Goal: Transaction & Acquisition: Book appointment/travel/reservation

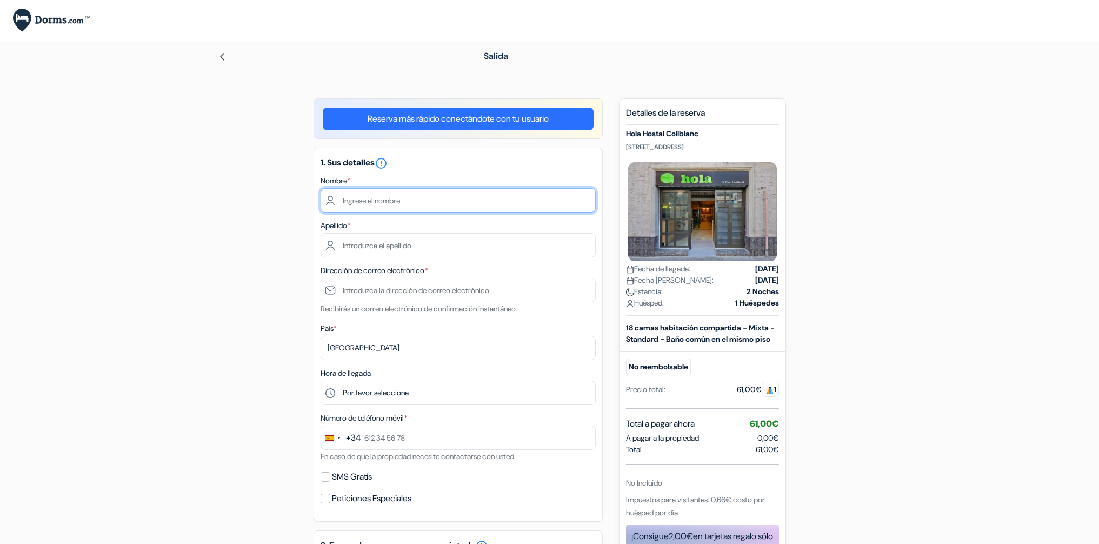
click at [437, 202] on input "text" at bounding box center [457, 200] width 275 height 24
type input "[PERSON_NAME]"
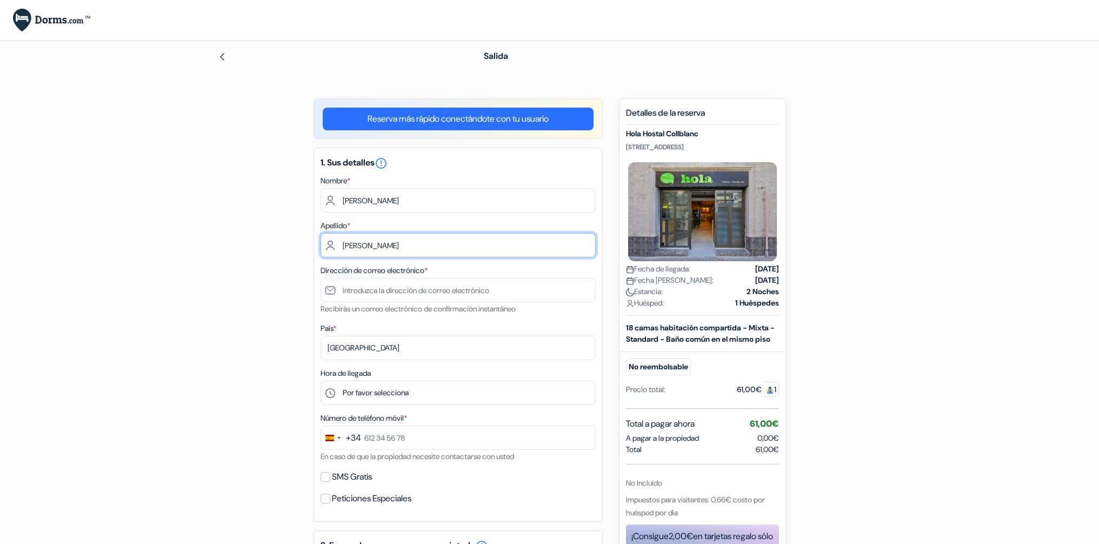
type input "[PERSON_NAME]"
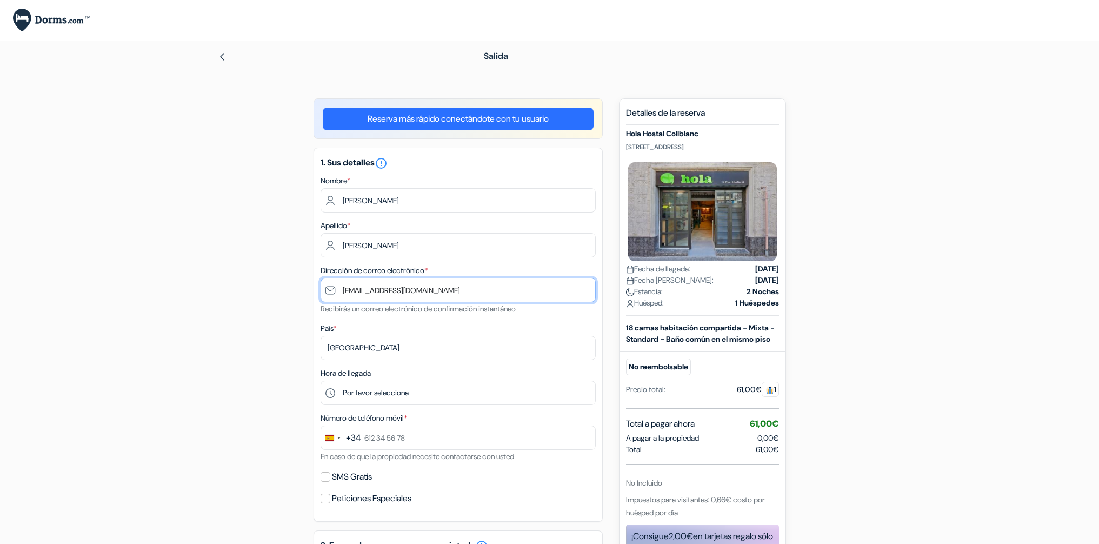
type input "[EMAIL_ADDRESS][DOMAIN_NAME]"
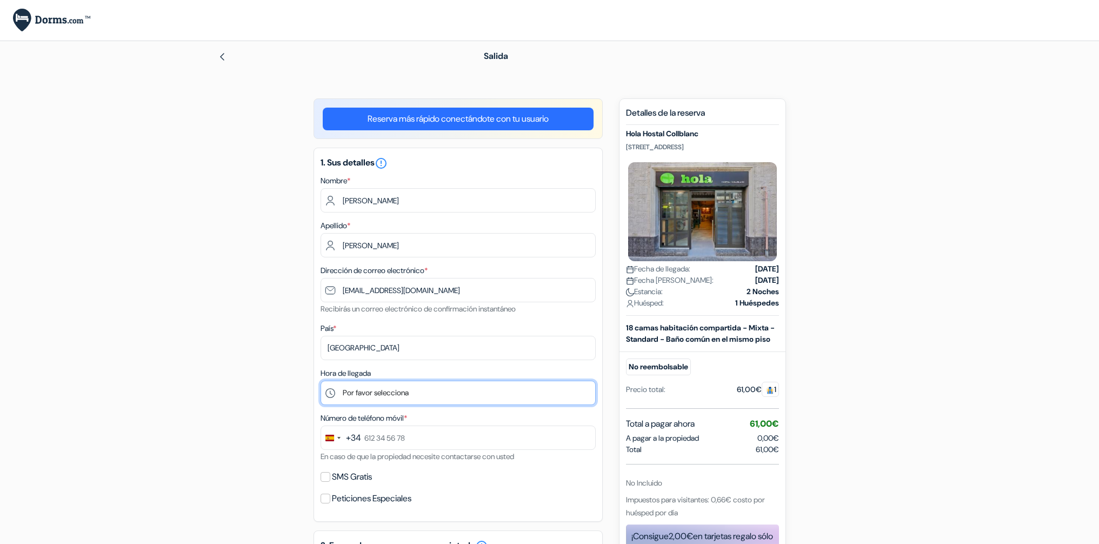
click at [384, 396] on select "Por favor selecciona 1:00 2:00 3:00 4:00 5:00 6:00 7:00 8:00 9:00 10:00 11:00 1…" at bounding box center [457, 392] width 275 height 24
click at [436, 396] on select "Por favor selecciona 1:00 2:00 3:00 4:00 5:00 6:00 7:00 8:00 9:00 10:00 11:00 1…" at bounding box center [457, 392] width 275 height 24
select select "20"
click at [320, 382] on select "Por favor selecciona 1:00 2:00 3:00 4:00 5:00 6:00 7:00 8:00 9:00 10:00 11:00 1…" at bounding box center [457, 392] width 275 height 24
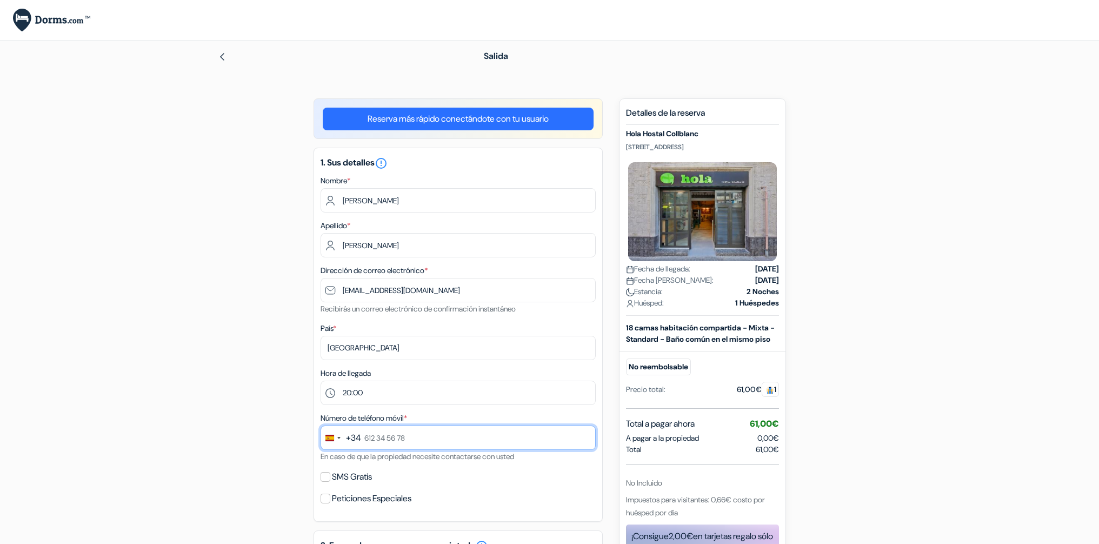
click at [454, 438] on input "text" at bounding box center [457, 437] width 275 height 24
type input "625 09 02 81"
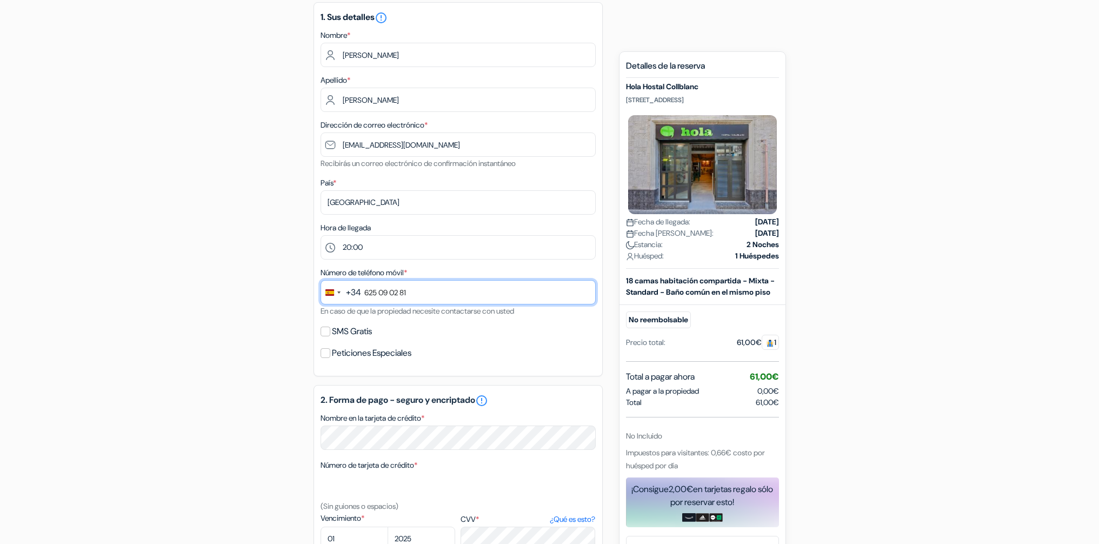
scroll to position [152, 0]
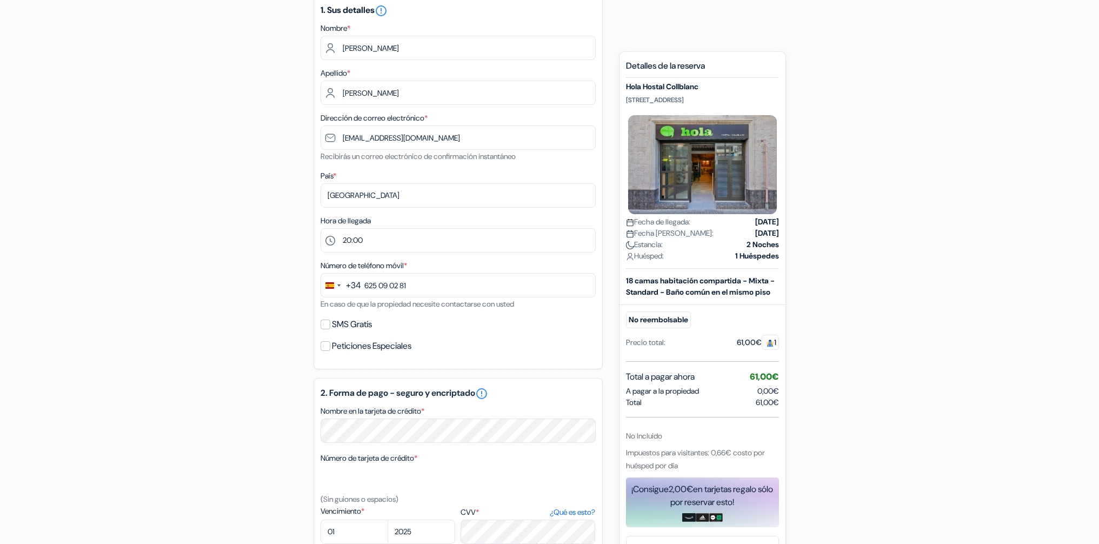
click at [287, 327] on div "add_box Hola Hostal Collblanc [STREET_ADDRESS] Detalles del Alojamiento X Hola …" at bounding box center [549, 388] width 713 height 885
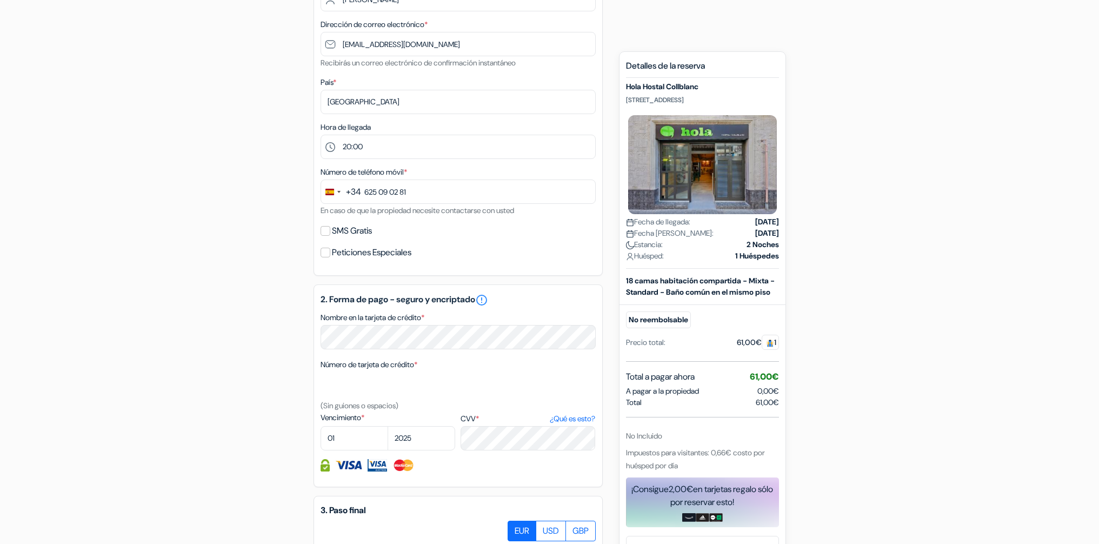
scroll to position [255, 0]
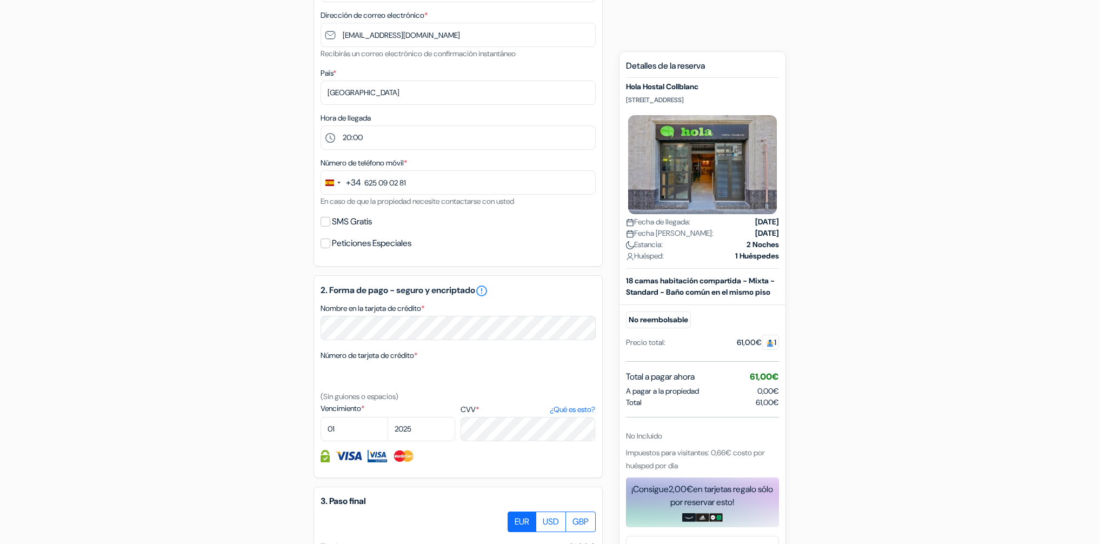
click at [170, 309] on form "Salida add_box Hola Hostal Collblanc [STREET_ADDRESS] Detalles del Alojamiento …" at bounding box center [549, 243] width 1099 height 915
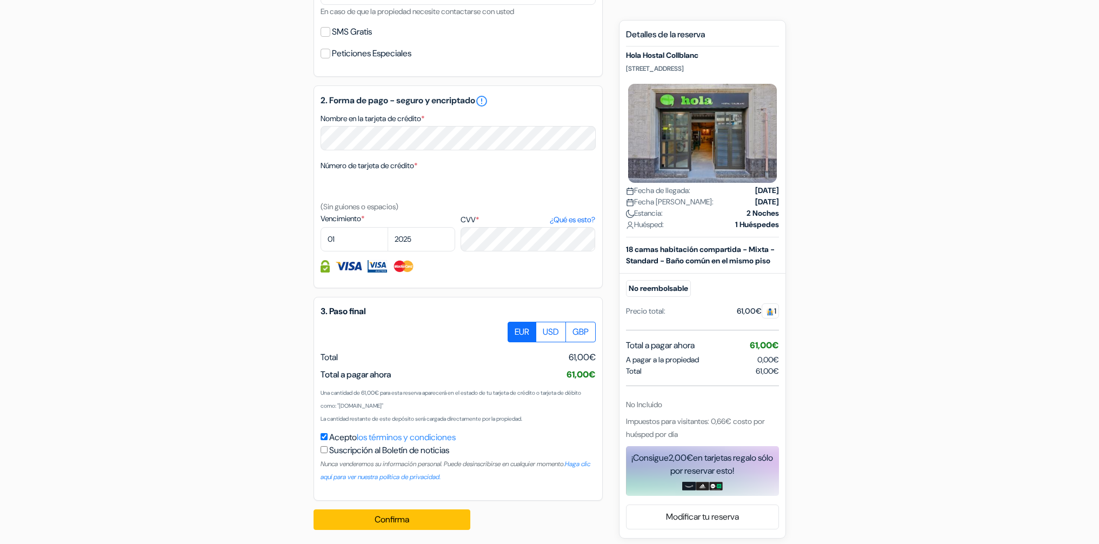
scroll to position [452, 0]
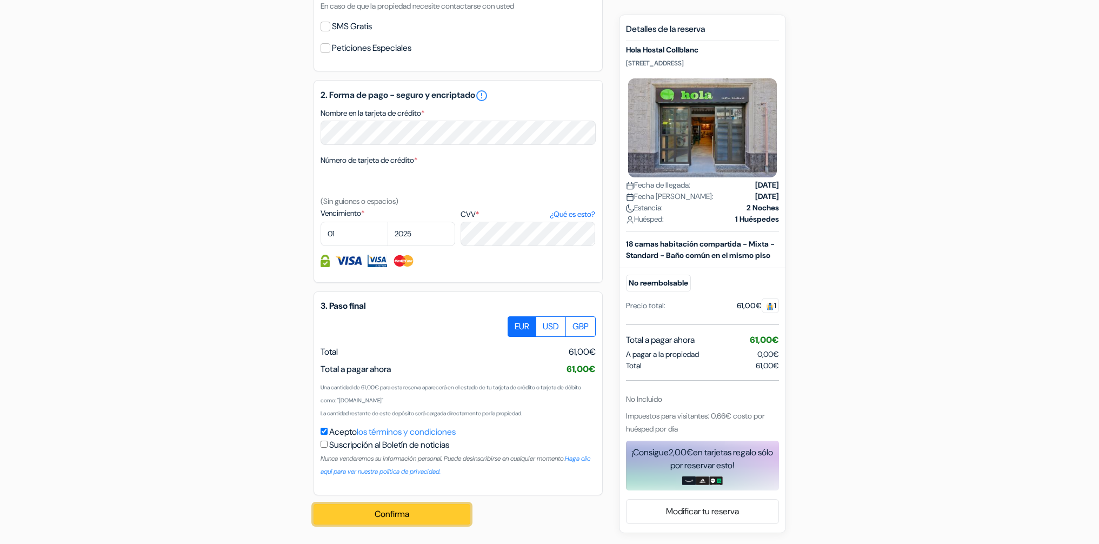
click at [363, 512] on button "Confirma Loading..." at bounding box center [391, 514] width 157 height 21
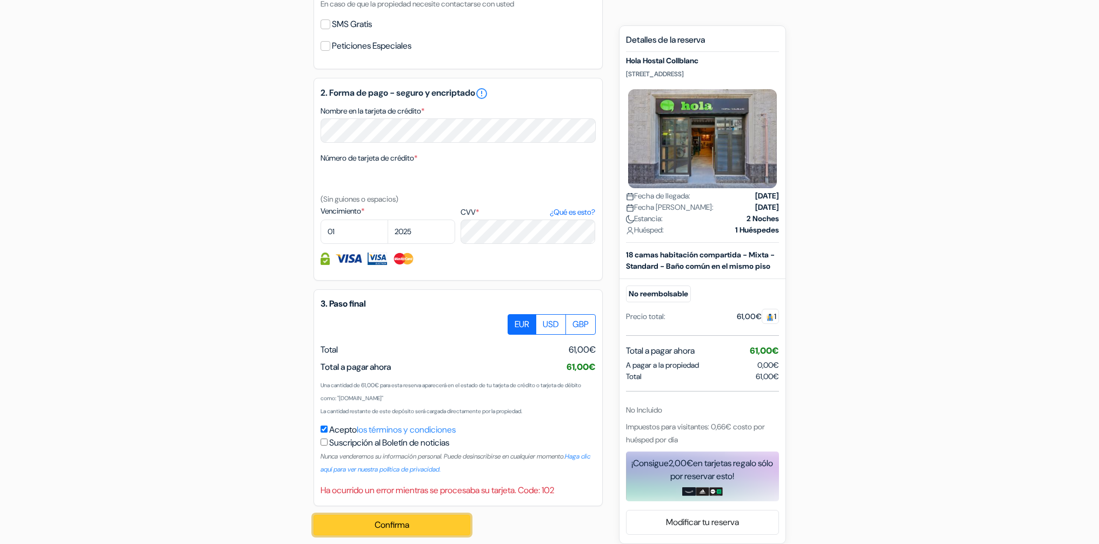
click at [391, 526] on button "Confirma Loading..." at bounding box center [391, 524] width 157 height 21
click at [348, 236] on select "01 02 03 04 05 06 07 08 09 10 11 12" at bounding box center [354, 231] width 68 height 24
select select "06"
click at [320, 222] on select "01 02 03 04 05 06 07 08 09 10 11 12" at bounding box center [354, 231] width 68 height 24
click at [418, 232] on select "2025 2026 2027 2028 2029 2030 2031 2032 2033 2034 2035 2036 2037 2038 2039 2040…" at bounding box center [421, 231] width 68 height 24
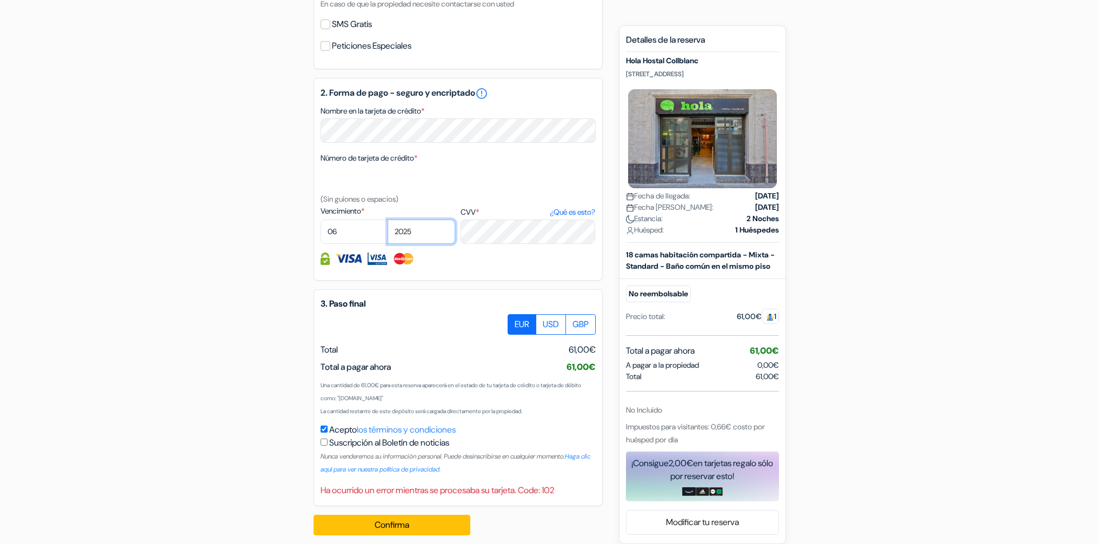
select select "2032"
click at [387, 222] on select "2025 2026 2027 2028 2029 2030 2031 2032 2033 2034 2035 2036 2037 2038 2039 2040…" at bounding box center [421, 231] width 68 height 24
click at [250, 315] on div "add_box Hola Hostal Collblanc [STREET_ADDRESS] Detalles del Alojamiento X Hola …" at bounding box center [549, 95] width 713 height 898
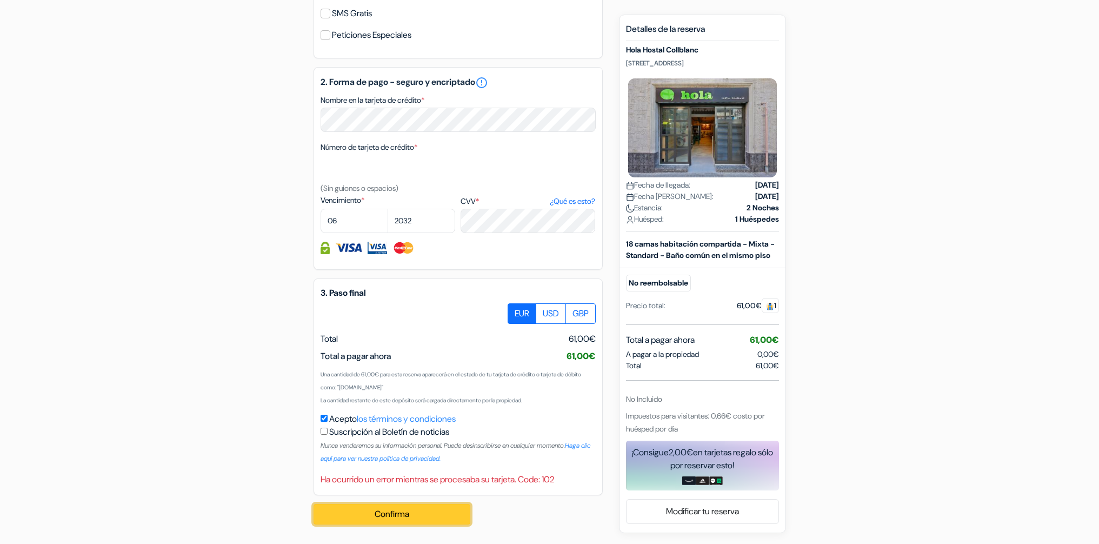
click at [422, 521] on button "Confirma Loading..." at bounding box center [391, 514] width 157 height 21
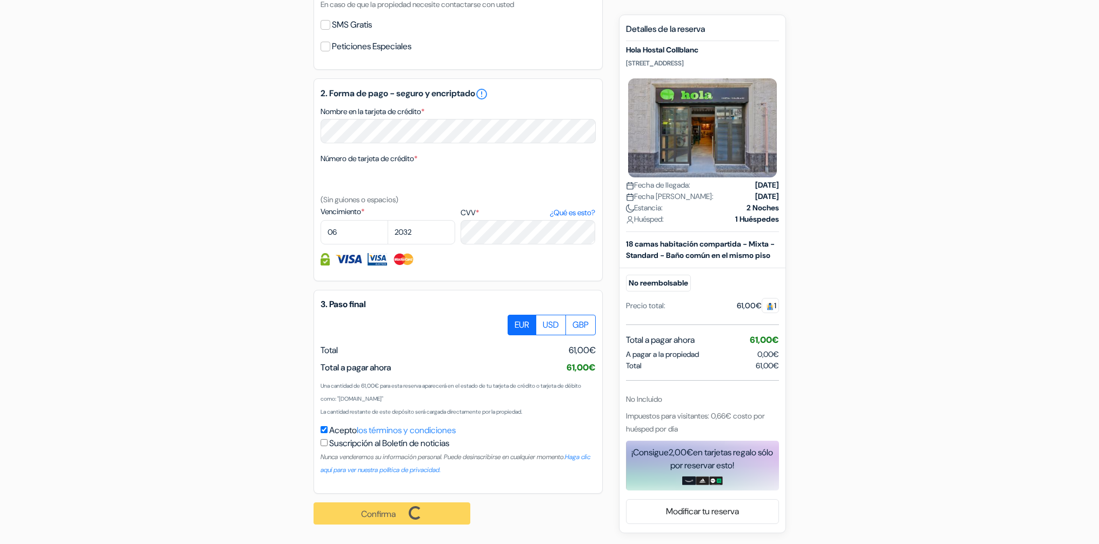
scroll to position [454, 0]
